Goal: Task Accomplishment & Management: Manage account settings

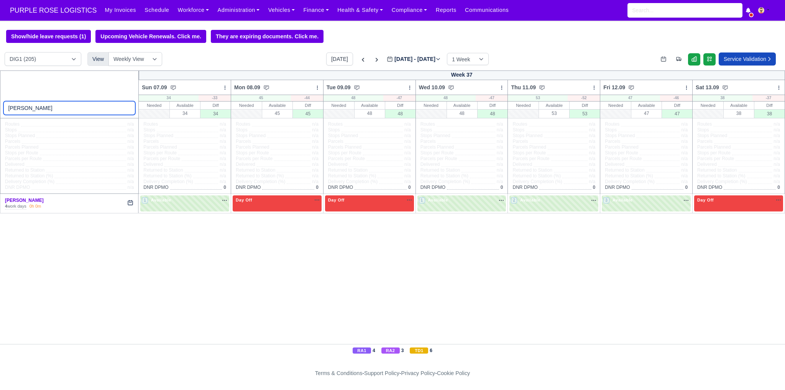
drag, startPoint x: 0, startPoint y: 0, endPoint x: 101, endPoint y: 109, distance: 148.3
click at [101, 109] on input "[PERSON_NAME]" at bounding box center [69, 108] width 132 height 14
type input "AMI"
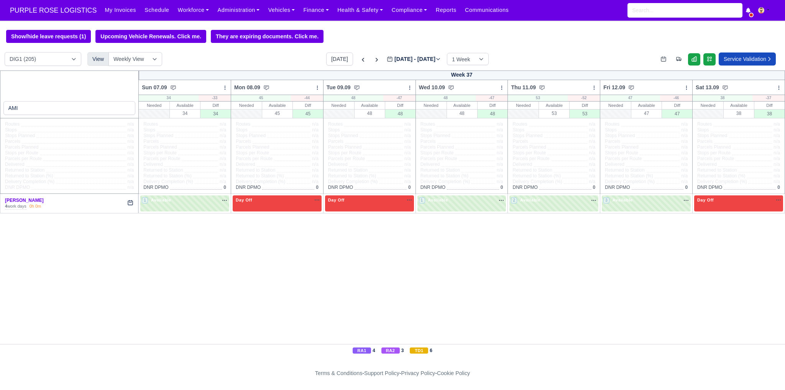
click at [423, 49] on div "Show/hide leave requests (1) Upcoming Vehicle Renewals. Click me. They are expi…" at bounding box center [392, 193] width 785 height 327
click at [54, 112] on input "[PERSON_NAME]" at bounding box center [69, 108] width 132 height 14
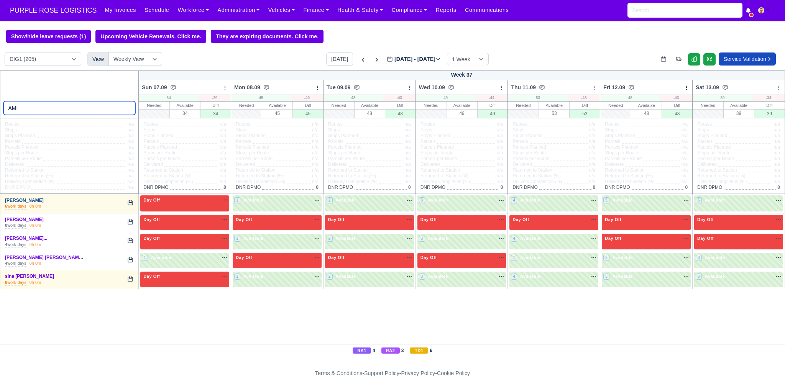
type input "AMI"
click at [28, 200] on link "Amilcar Brown" at bounding box center [24, 200] width 39 height 5
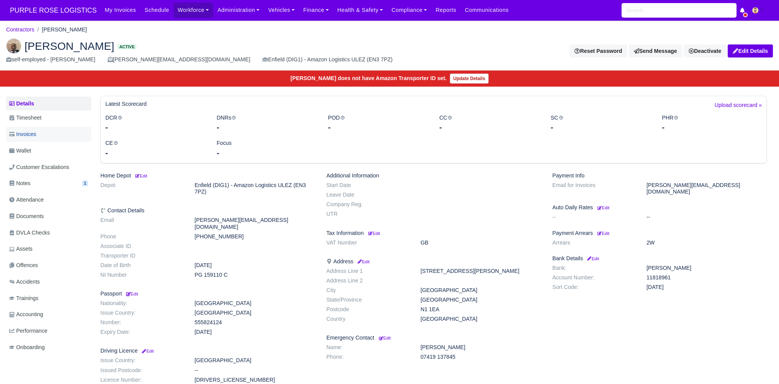
click at [31, 141] on link "Invoices" at bounding box center [48, 134] width 85 height 15
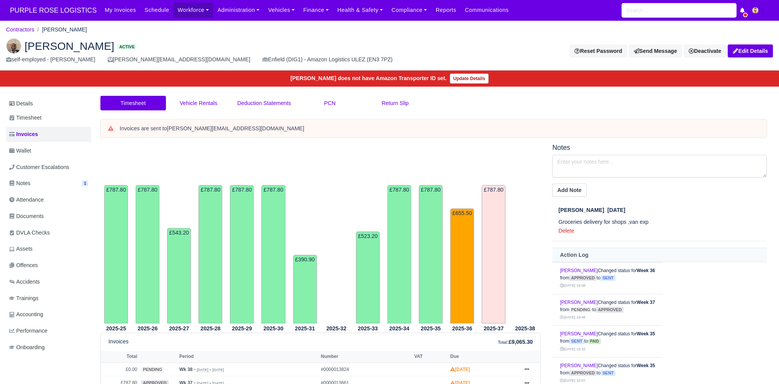
scroll to position [166, 0]
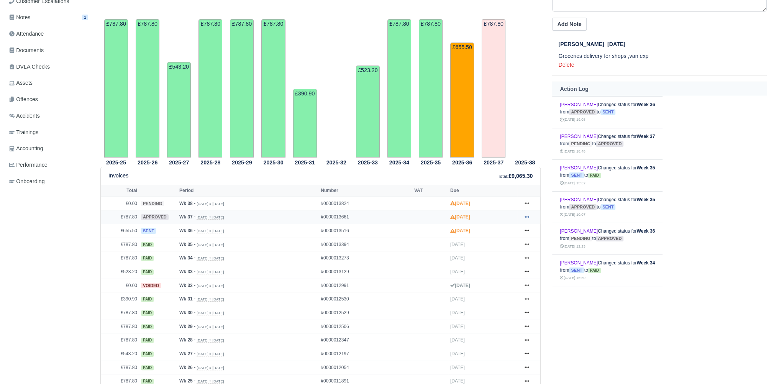
click at [528, 216] on icon at bounding box center [527, 217] width 5 height 2
click at [487, 261] on link "Hold" at bounding box center [498, 264] width 68 height 16
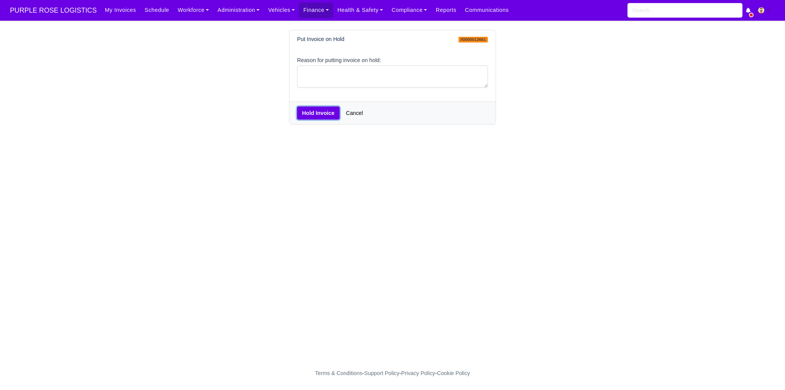
click at [320, 115] on button "Hold Invoice" at bounding box center [318, 113] width 43 height 13
